Goal: Task Accomplishment & Management: Use online tool/utility

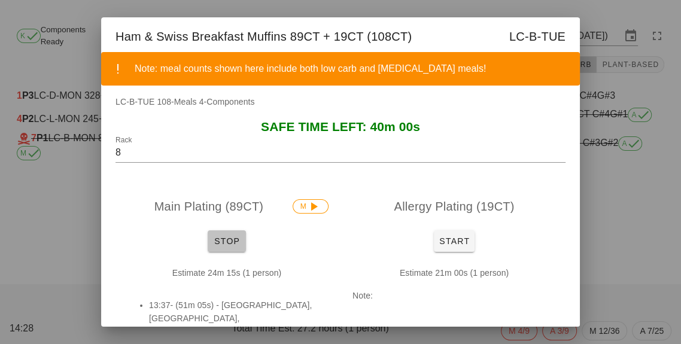
click at [219, 240] on span "Stop" at bounding box center [226, 241] width 29 height 10
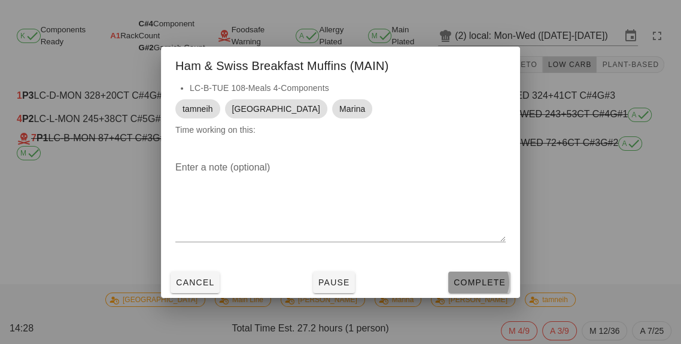
click at [465, 287] on span "Complete" at bounding box center [479, 282] width 53 height 10
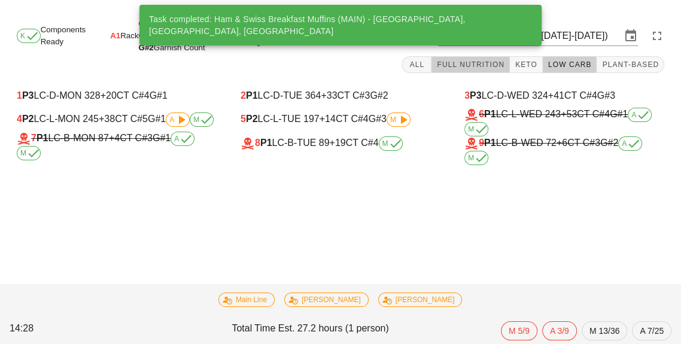
click at [474, 66] on span "Full Nutrition" at bounding box center [470, 64] width 68 height 8
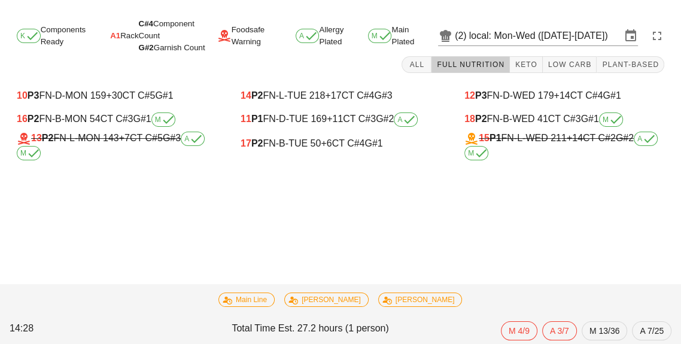
click at [327, 147] on span "+6" at bounding box center [326, 143] width 11 height 10
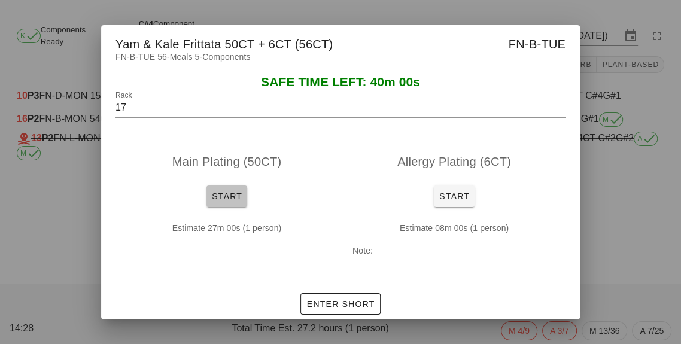
click at [225, 207] on button "Start" at bounding box center [226, 196] width 41 height 22
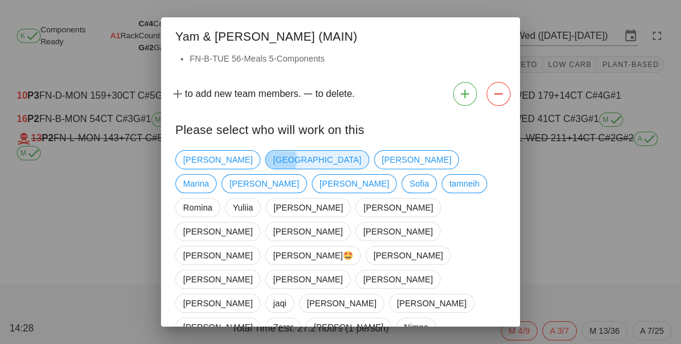
click at [265, 158] on span "[GEOGRAPHIC_DATA]" at bounding box center [316, 159] width 103 height 19
click at [449, 191] on span "tamneih" at bounding box center [464, 184] width 30 height 18
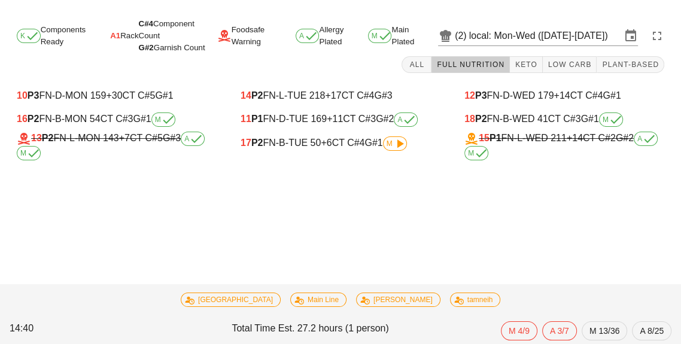
click at [397, 146] on icon at bounding box center [399, 143] width 14 height 14
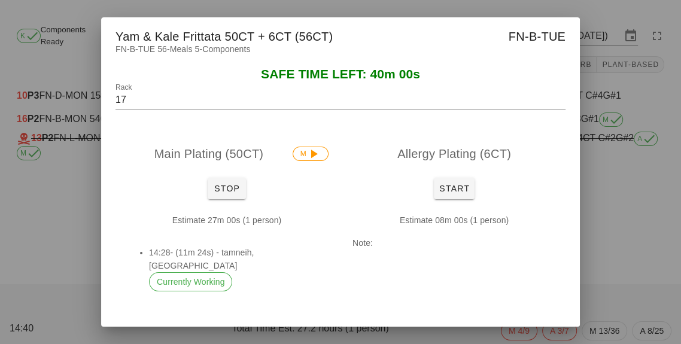
click at [226, 173] on div "Main Plating (50CT) M" at bounding box center [226, 154] width 222 height 38
click at [226, 193] on span "Stop" at bounding box center [226, 189] width 29 height 10
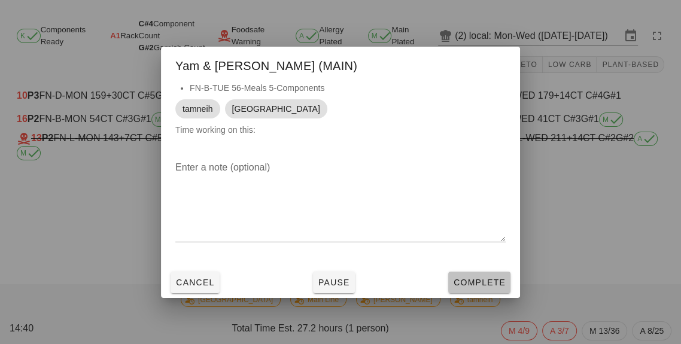
click at [483, 293] on button "Complete" at bounding box center [479, 282] width 62 height 22
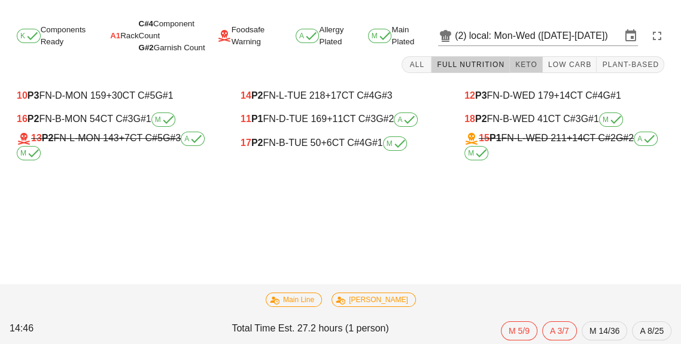
click at [535, 70] on button "Keto" at bounding box center [526, 64] width 33 height 17
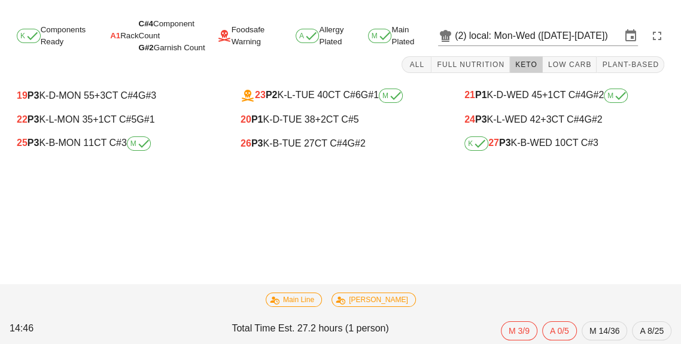
click at [539, 155] on div "K 27 P3 K-B-WED 10 CT C#3" at bounding box center [563, 144] width 219 height 24
click at [531, 147] on div "K 27 P3 K-B-WED 10 CT C#3" at bounding box center [564, 143] width 200 height 14
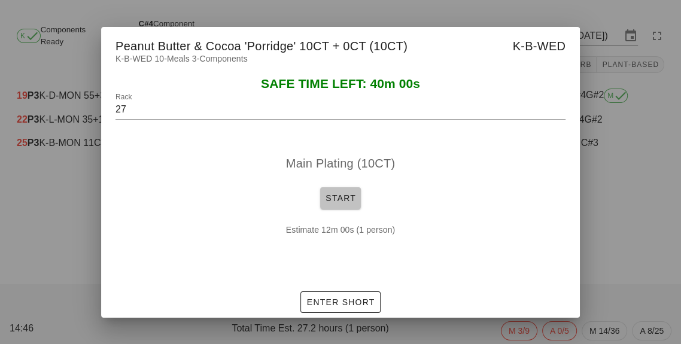
click at [344, 203] on span "Start" at bounding box center [340, 198] width 31 height 10
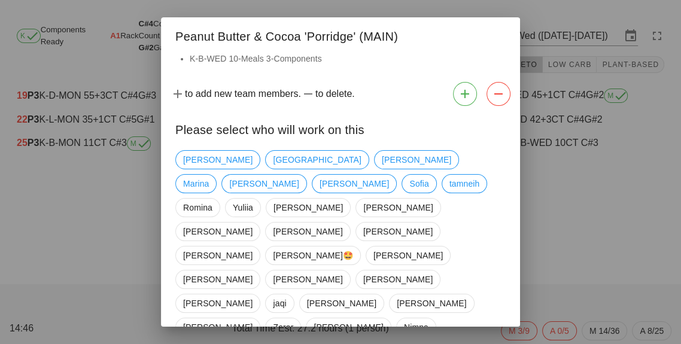
scroll to position [5, 0]
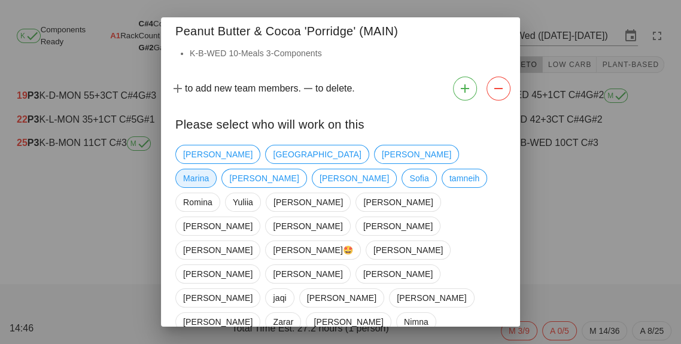
click at [209, 169] on span "Marina" at bounding box center [196, 178] width 26 height 18
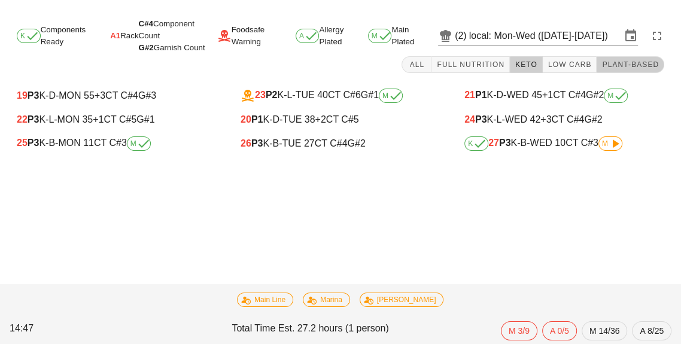
click at [629, 57] on button "Plant-Based" at bounding box center [630, 64] width 68 height 17
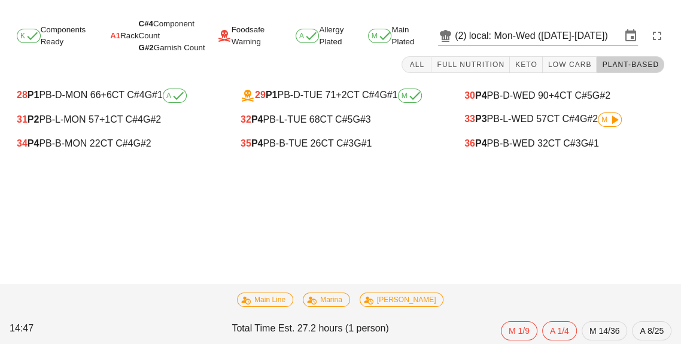
click at [323, 147] on div "35 P4 PB-B-TUE 26 CT C#3 G#1" at bounding box center [340, 143] width 200 height 11
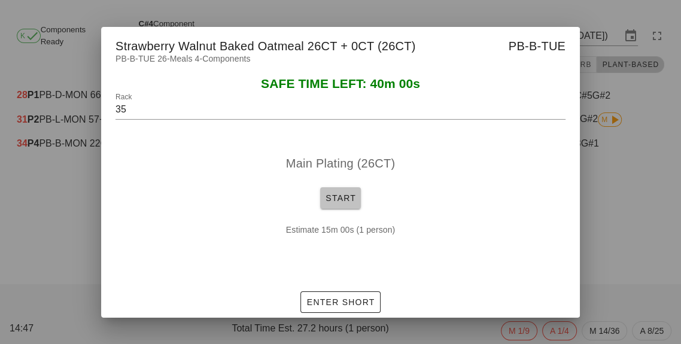
click at [330, 209] on button "Start" at bounding box center [340, 198] width 41 height 22
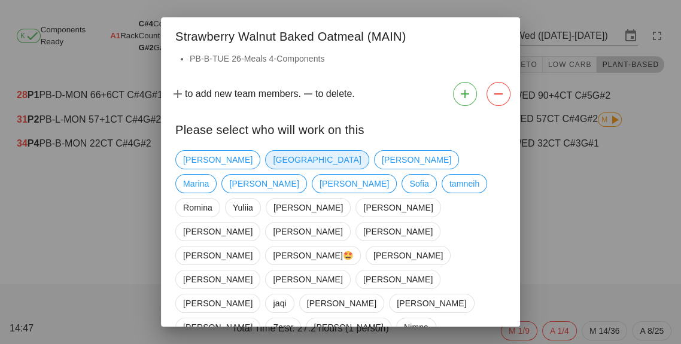
click at [265, 166] on span "[GEOGRAPHIC_DATA]" at bounding box center [316, 159] width 103 height 19
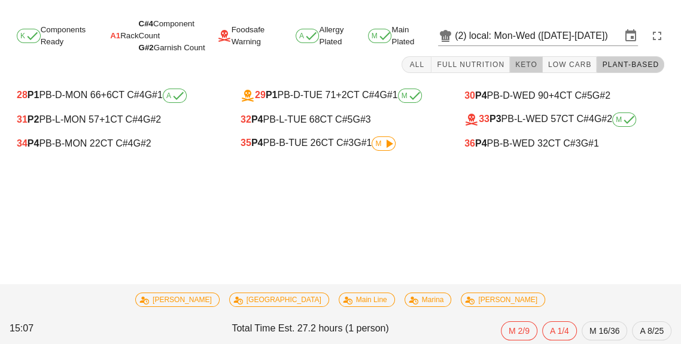
click at [535, 72] on button "Keto" at bounding box center [526, 64] width 33 height 17
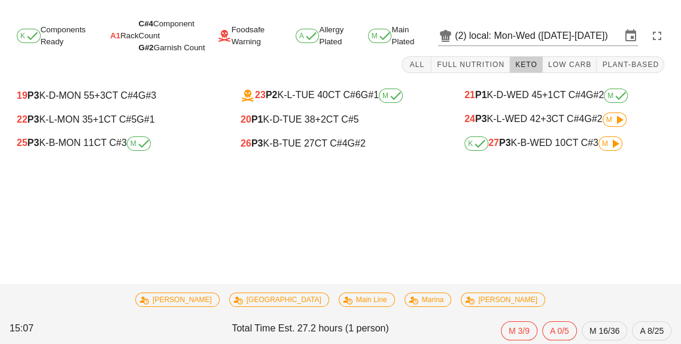
click at [542, 148] on div "K 27 P3 K-B-WED 10 CT C#3 M" at bounding box center [564, 143] width 200 height 14
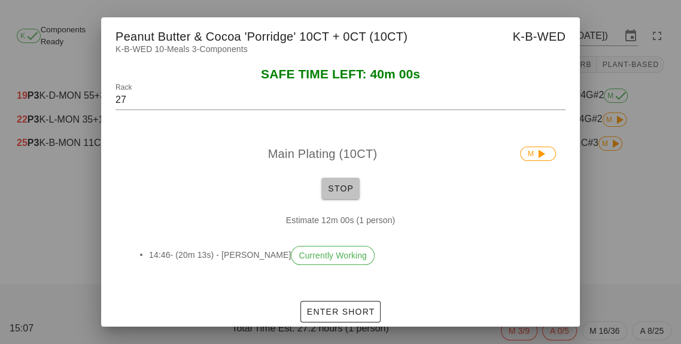
click at [335, 193] on span "Stop" at bounding box center [340, 189] width 29 height 10
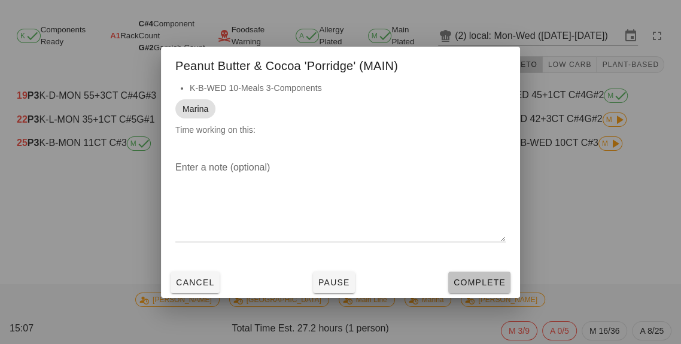
click at [488, 287] on span "Complete" at bounding box center [479, 282] width 53 height 10
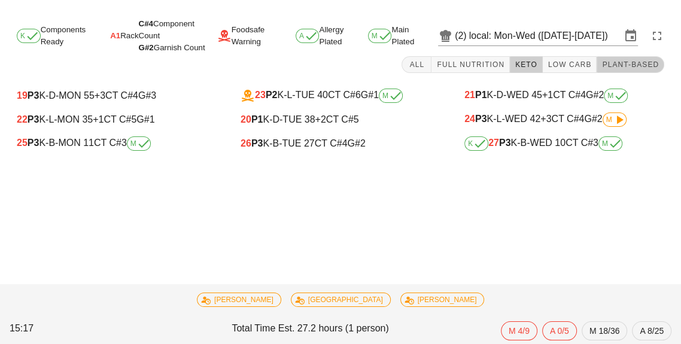
click at [646, 71] on button "Plant-Based" at bounding box center [630, 64] width 68 height 17
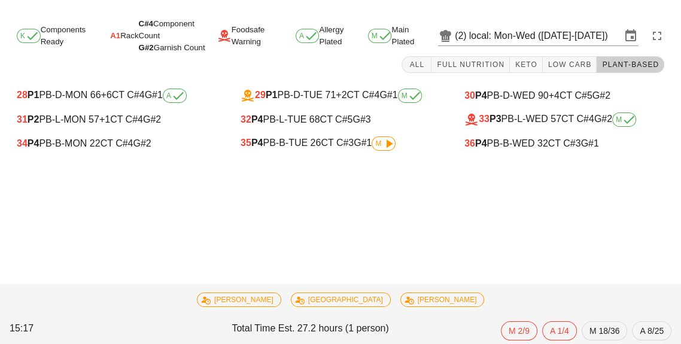
click at [325, 122] on div "32 P4 PB-L-TUE 68 CT C#5 G#3" at bounding box center [340, 119] width 200 height 11
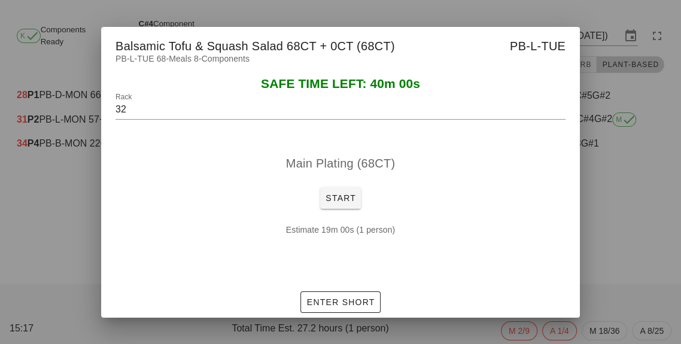
click at [56, 249] on div at bounding box center [340, 172] width 681 height 344
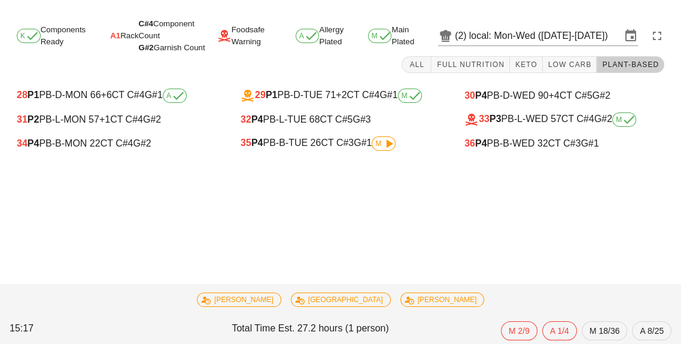
click at [340, 155] on div "35 P4 PB-B-TUE 26 CT C#3 G#1 M" at bounding box center [340, 144] width 219 height 24
click at [343, 150] on div "35 P4 PB-B-TUE 26 CT C#3 G#1 M" at bounding box center [340, 143] width 200 height 14
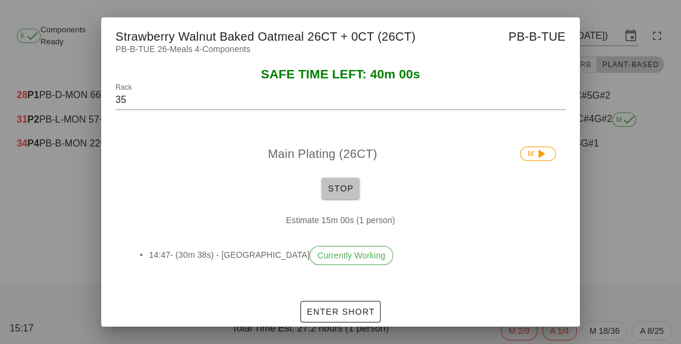
click at [332, 193] on span "Stop" at bounding box center [340, 189] width 29 height 10
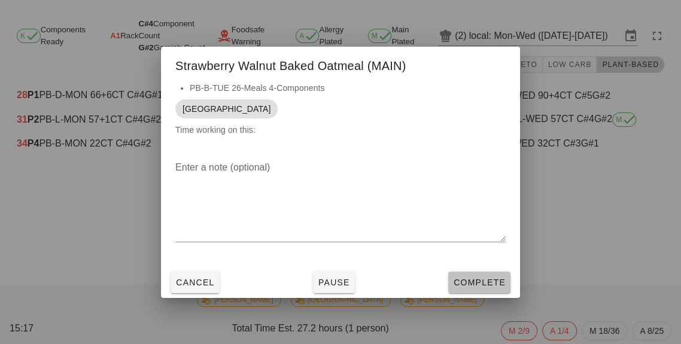
click at [478, 287] on span "Complete" at bounding box center [479, 282] width 53 height 10
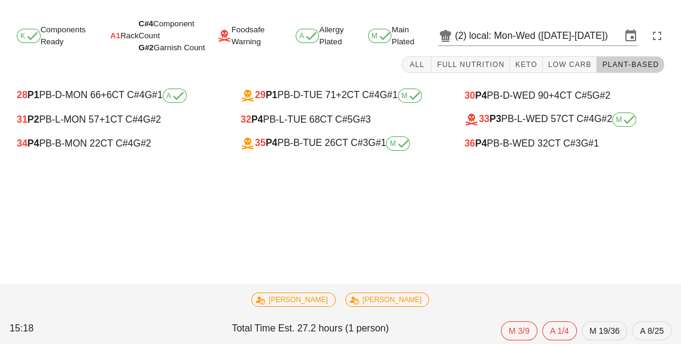
click at [78, 145] on div "34 P4 PB-B-MON 22 CT C#4 G#2" at bounding box center [117, 143] width 200 height 11
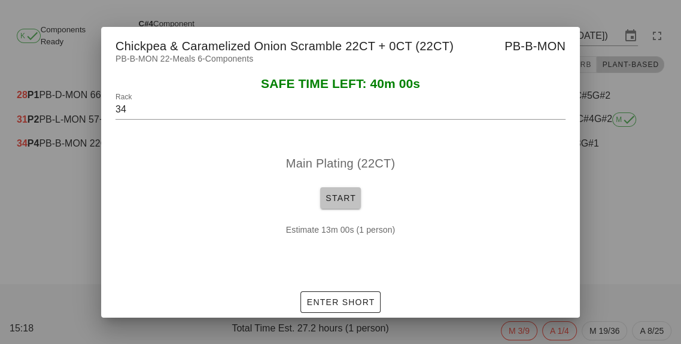
click at [344, 209] on button "Start" at bounding box center [340, 198] width 41 height 22
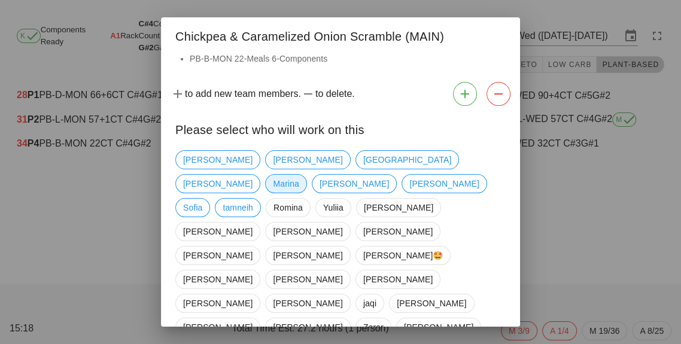
click at [306, 174] on span "Marina" at bounding box center [285, 183] width 41 height 19
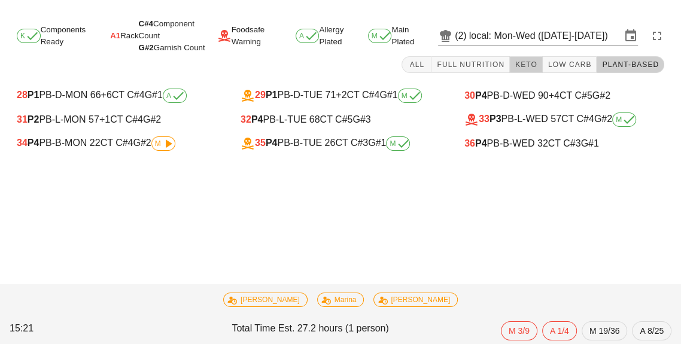
click at [526, 72] on button "Keto" at bounding box center [526, 64] width 33 height 17
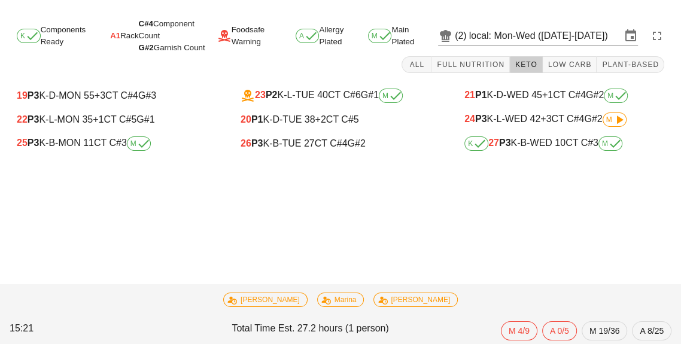
click at [276, 148] on div "26 P3 K-B-TUE 27 CT C#4 G#2" at bounding box center [340, 143] width 200 height 11
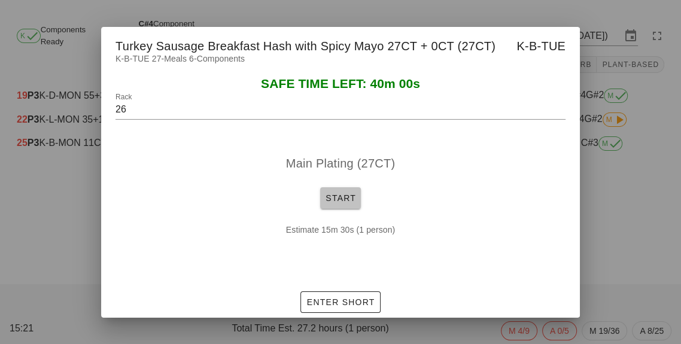
click at [335, 209] on button "Start" at bounding box center [340, 198] width 41 height 22
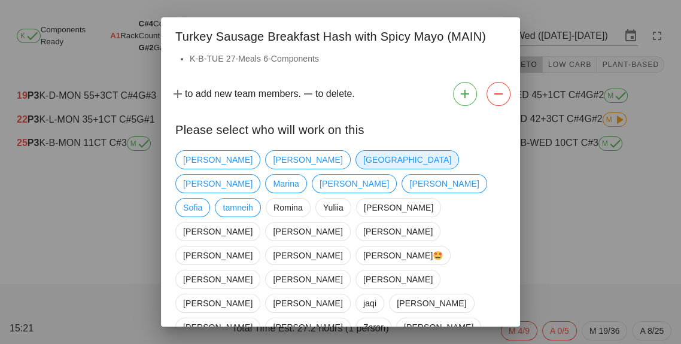
click at [363, 161] on span "[GEOGRAPHIC_DATA]" at bounding box center [407, 160] width 88 height 18
click at [239, 199] on span "tamneih" at bounding box center [237, 208] width 30 height 18
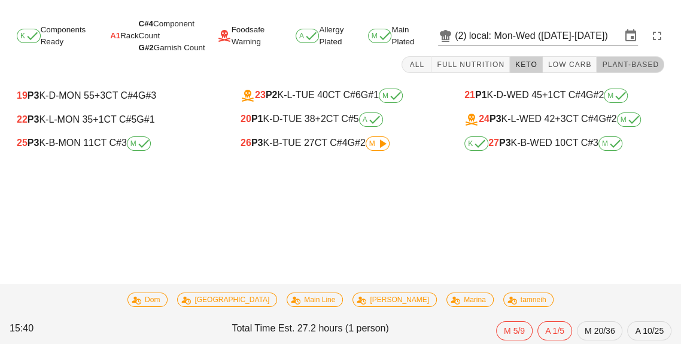
click at [627, 59] on button "Plant-Based" at bounding box center [630, 64] width 68 height 17
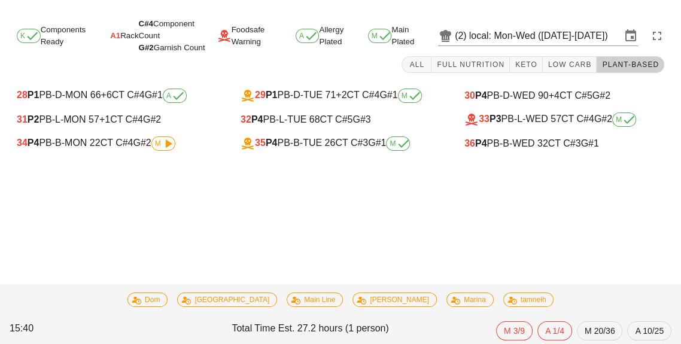
click at [87, 148] on div "34 P4 PB-B-MON 22 CT C#4 G#2 M" at bounding box center [117, 143] width 200 height 14
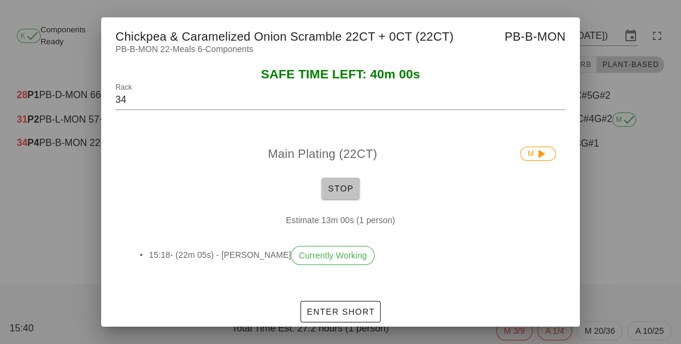
click at [349, 199] on button "Stop" at bounding box center [340, 189] width 38 height 22
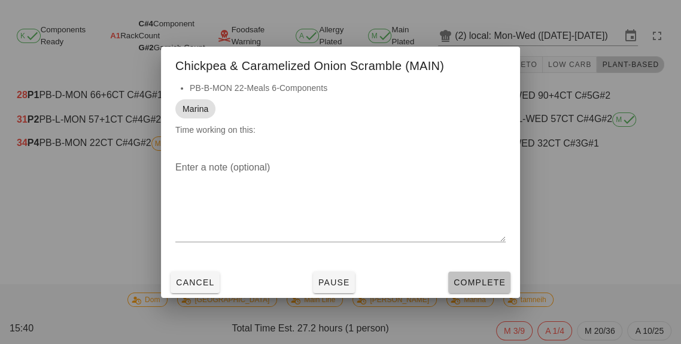
click at [483, 287] on span "Complete" at bounding box center [479, 282] width 53 height 10
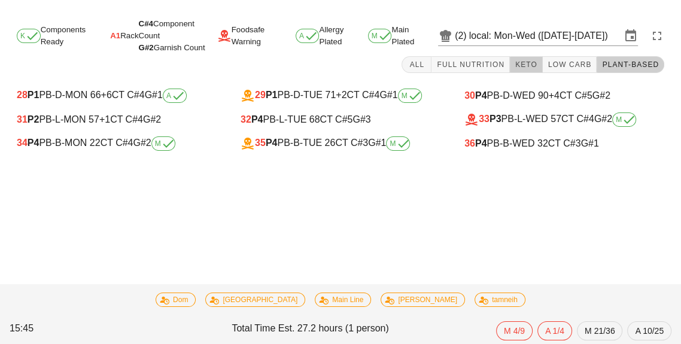
click at [541, 72] on button "Keto" at bounding box center [526, 64] width 33 height 17
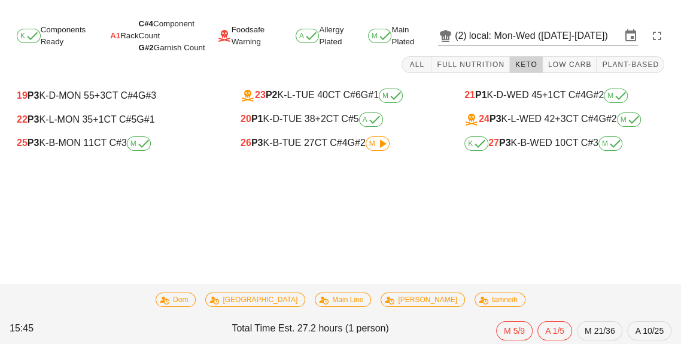
click at [527, 71] on button "Keto" at bounding box center [526, 64] width 33 height 17
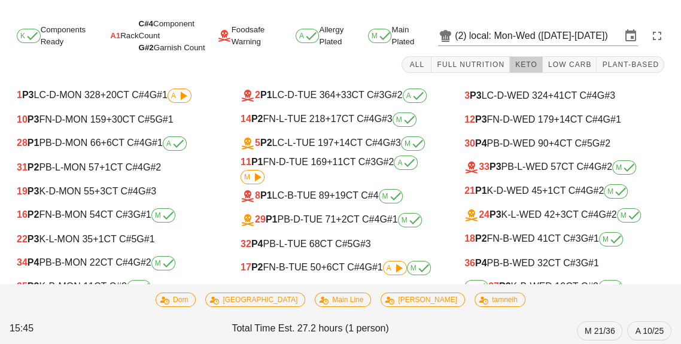
click at [541, 71] on button "Keto" at bounding box center [526, 64] width 33 height 17
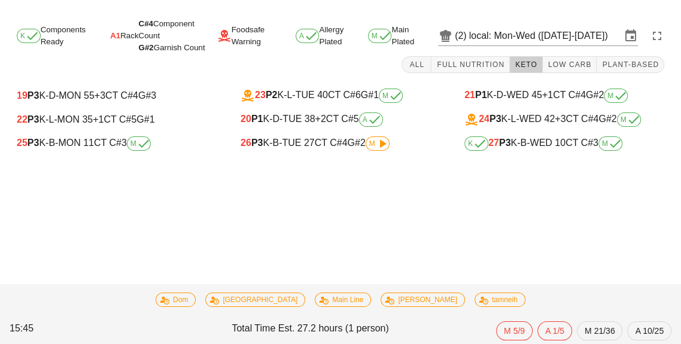
click at [303, 148] on div "26 P3 K-B-TUE 27 CT C#4 G#2 M" at bounding box center [340, 143] width 200 height 14
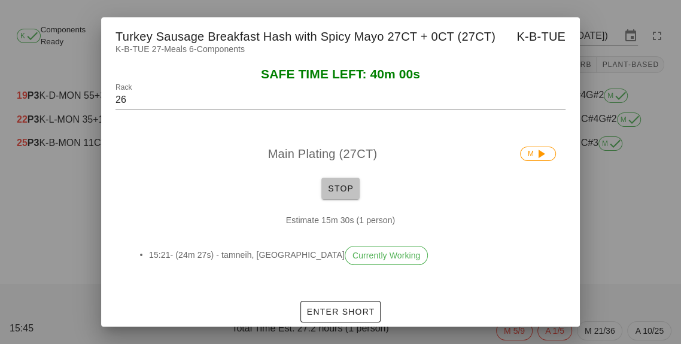
click at [340, 193] on span "Stop" at bounding box center [340, 189] width 29 height 10
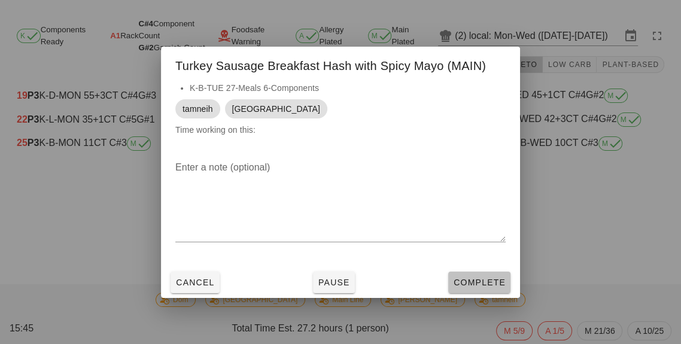
click at [474, 287] on span "Complete" at bounding box center [479, 282] width 53 height 10
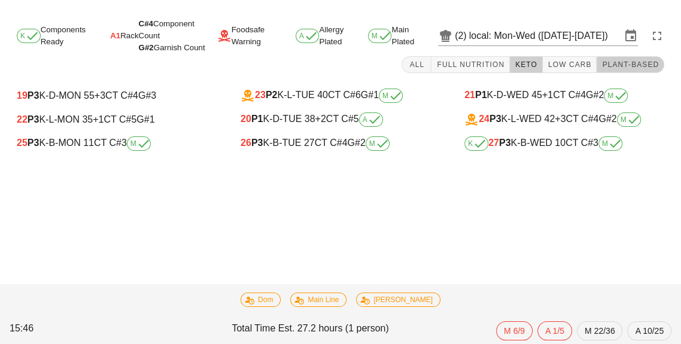
click at [630, 71] on button "Plant-Based" at bounding box center [630, 64] width 68 height 17
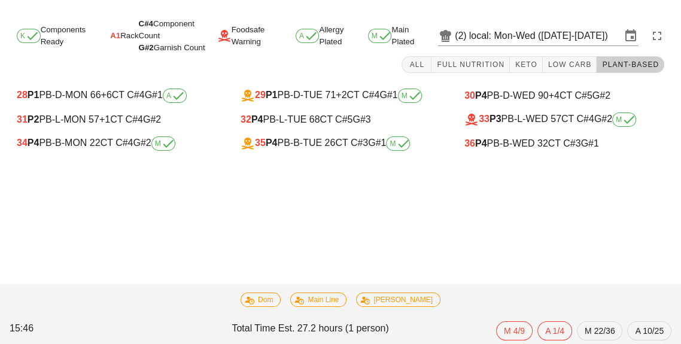
click at [529, 147] on div "36 P4 PB-B-WED 32 CT C#3 G#1" at bounding box center [564, 143] width 200 height 11
type input "36"
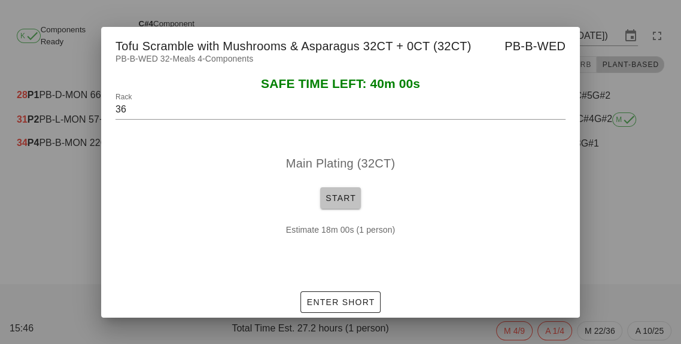
click at [339, 209] on button "Start" at bounding box center [340, 198] width 41 height 22
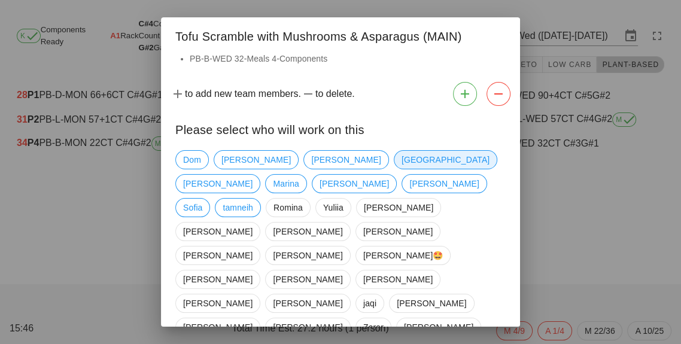
click at [401, 163] on span "[GEOGRAPHIC_DATA]" at bounding box center [445, 160] width 88 height 18
click at [253, 199] on span "tamneih" at bounding box center [237, 208] width 30 height 18
click at [298, 175] on span "Marina" at bounding box center [286, 184] width 26 height 18
